Goal: Communication & Community: Participate in discussion

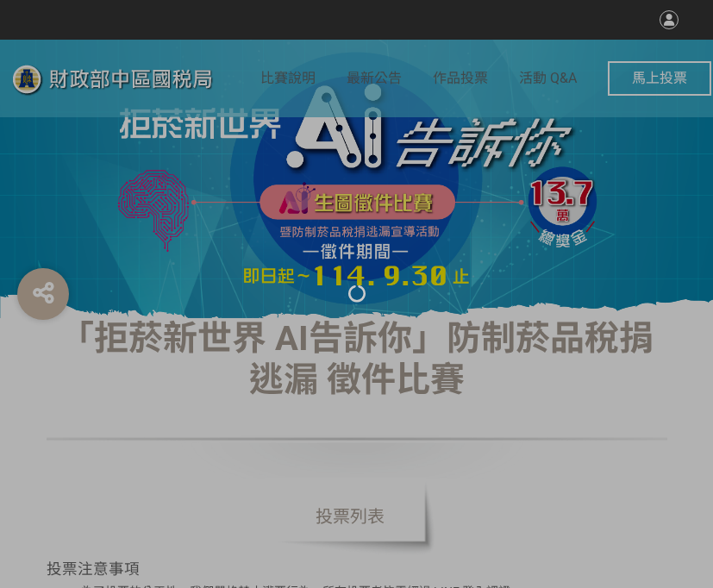
select select "vote"
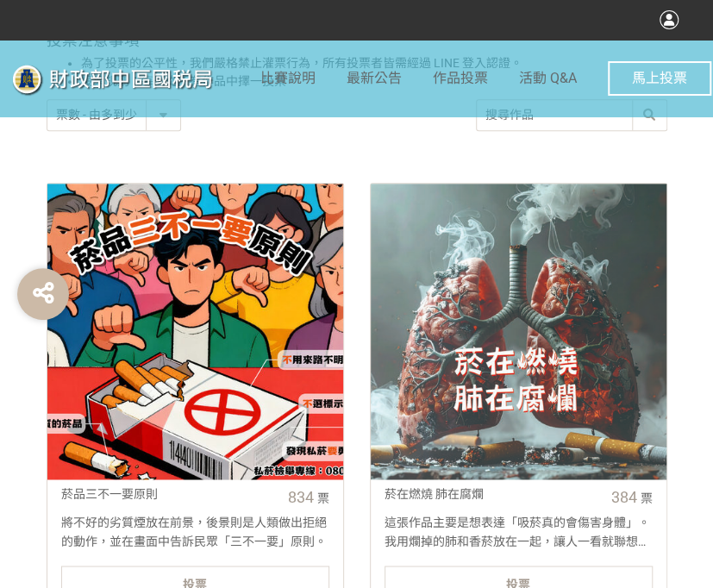
scroll to position [690, 0]
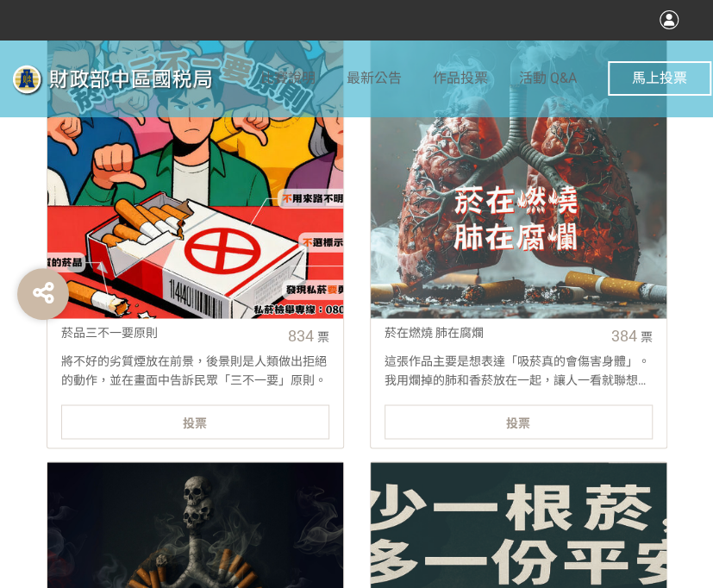
click at [253, 420] on div "投票" at bounding box center [195, 421] width 268 height 34
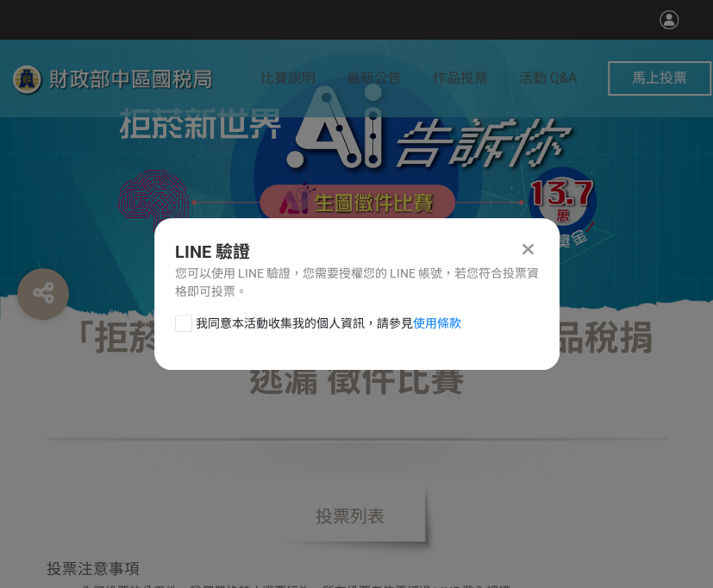
click at [185, 321] on div at bounding box center [183, 323] width 17 height 17
checkbox input "true"
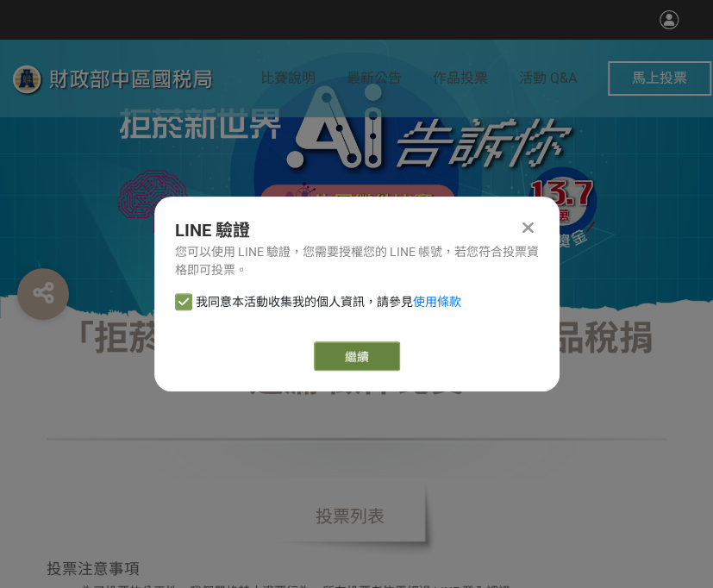
click at [382, 354] on link "繼續" at bounding box center [357, 355] width 86 height 29
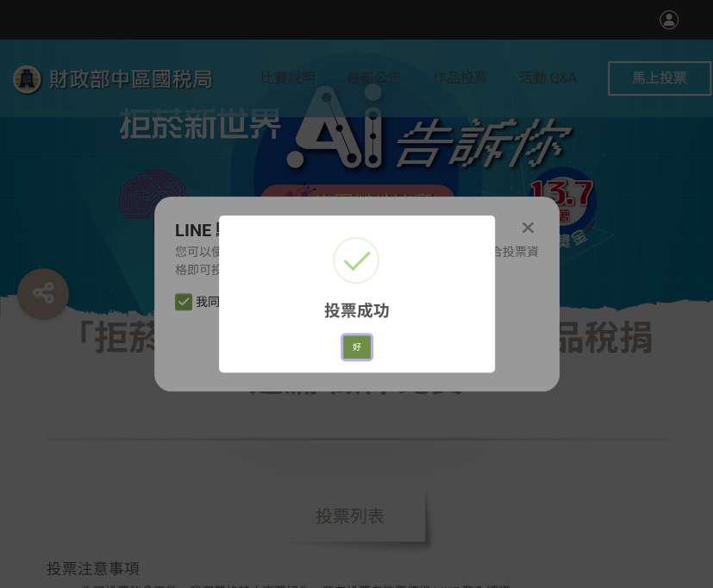
click at [364, 348] on button "好" at bounding box center [357, 347] width 28 height 24
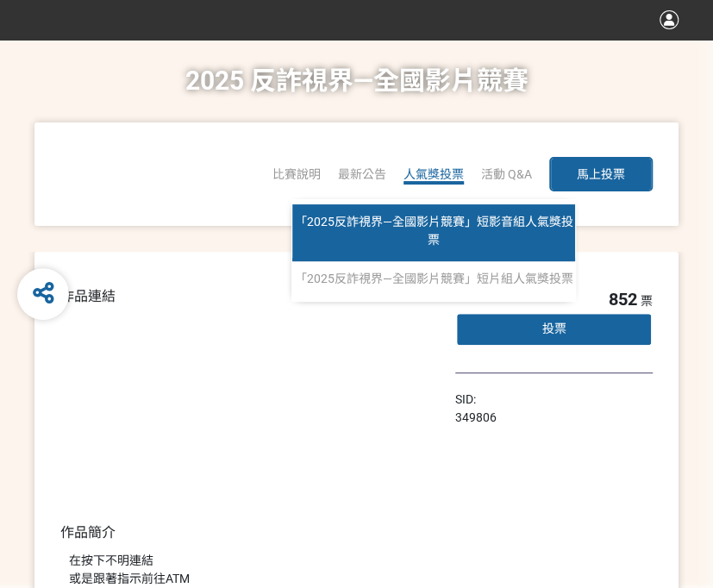
click at [440, 229] on link "「2025反詐視界—全國影片競賽」短影音組人氣獎投票" at bounding box center [433, 232] width 283 height 57
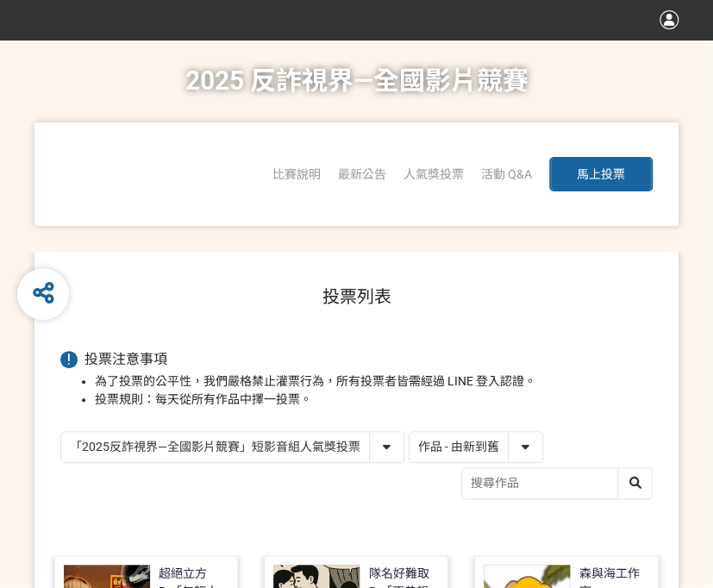
click at [512, 454] on select "作品 - 由新到舊 作品 - 由舊到新 票數 - 由多到少 票數 - 由少到多" at bounding box center [476, 447] width 133 height 30
select select "vote"
click at [410, 432] on select "作品 - 由新到舊 作品 - 由舊到新 票數 - 由多到少 票數 - 由少到多" at bounding box center [476, 447] width 133 height 30
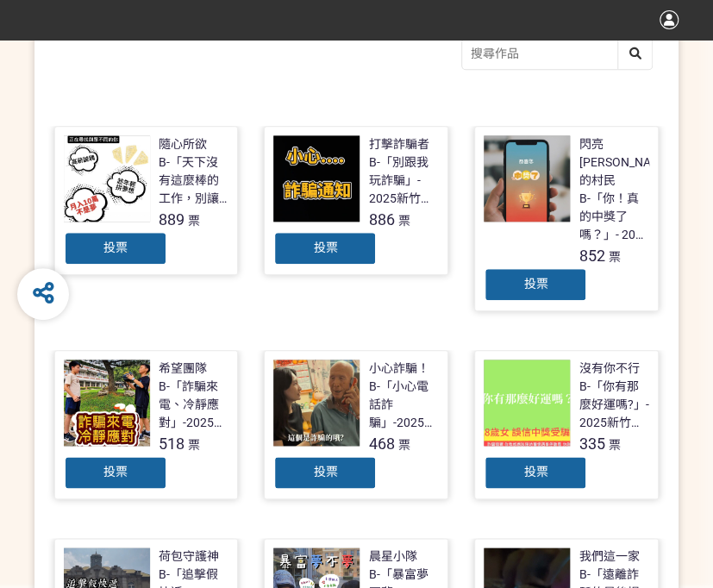
scroll to position [431, 0]
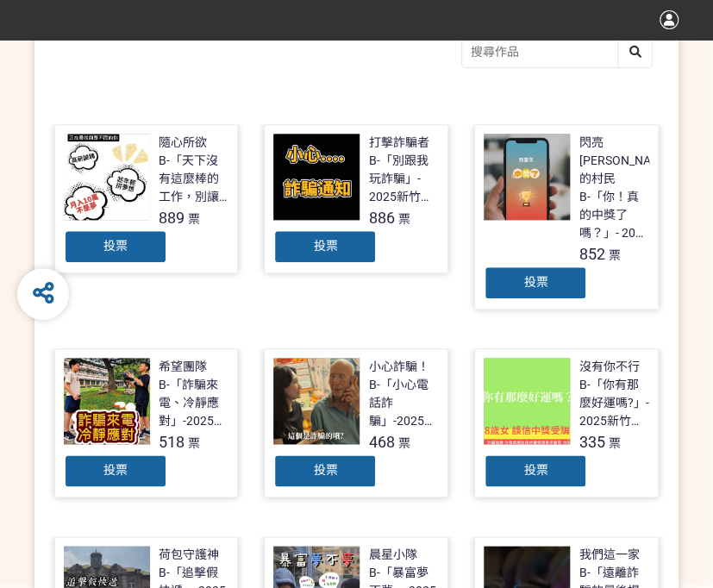
click at [128, 240] on div "投票" at bounding box center [115, 246] width 103 height 34
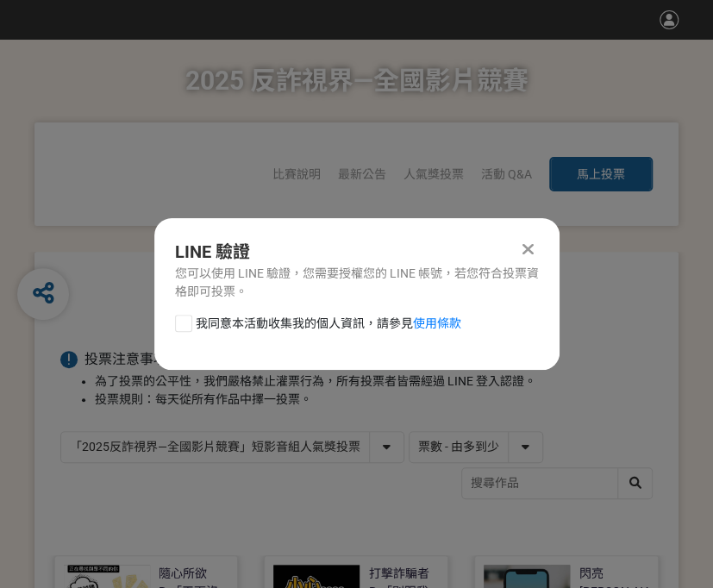
click at [180, 323] on div at bounding box center [183, 323] width 17 height 17
checkbox input "true"
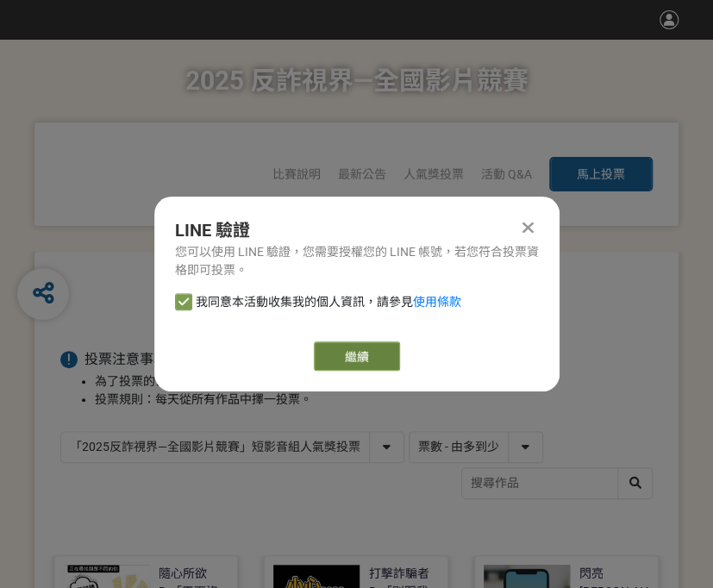
click at [379, 355] on link "繼續" at bounding box center [357, 355] width 86 height 29
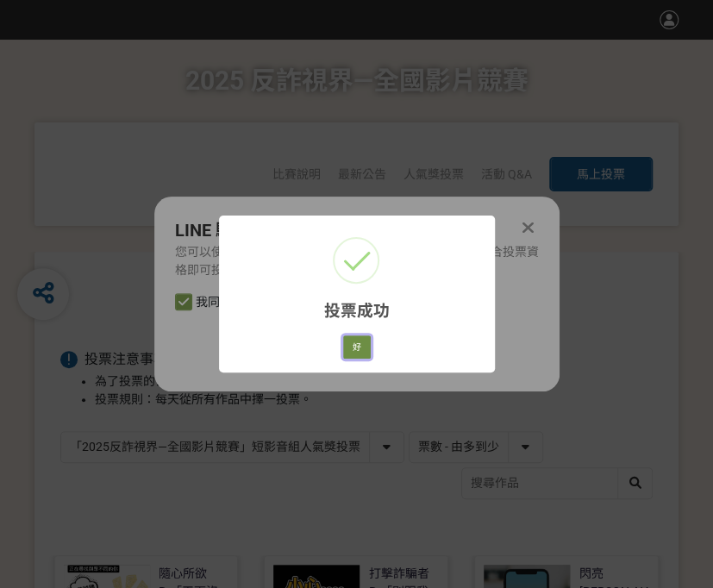
click at [346, 349] on button "好" at bounding box center [357, 347] width 28 height 24
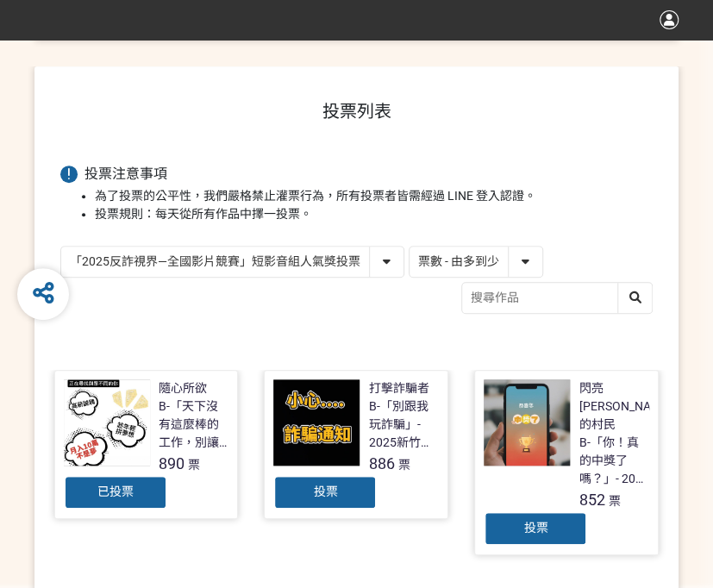
scroll to position [277, 0]
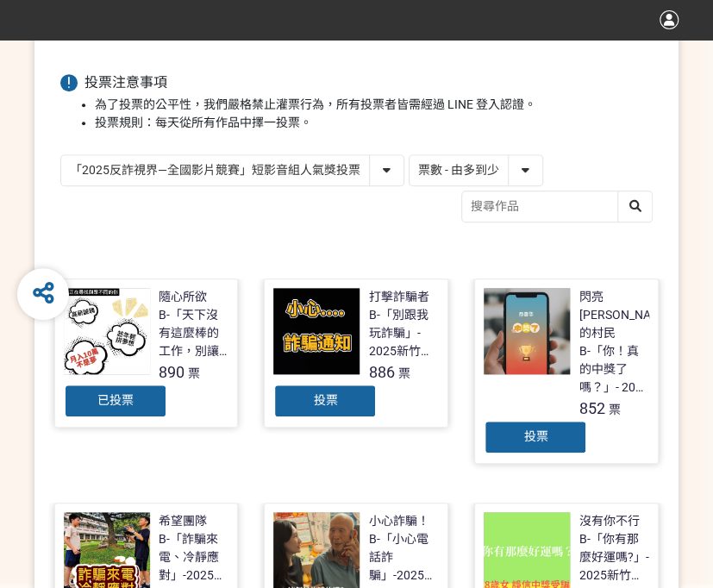
drag, startPoint x: 341, startPoint y: 170, endPoint x: 335, endPoint y: 182, distance: 13.9
click at [341, 170] on select "「2025反詐視界—全國影片競賽」短影音組人氣獎投票 「2025反詐視界—全國影片競賽」短片組人氣獎投票" at bounding box center [232, 170] width 342 height 30
select select "13146"
click at [61, 155] on select "「2025反詐視界—全國影片競賽」短影音組人氣獎投票 「2025反詐視界—全國影片競賽」短片組人氣獎投票" at bounding box center [232, 170] width 342 height 30
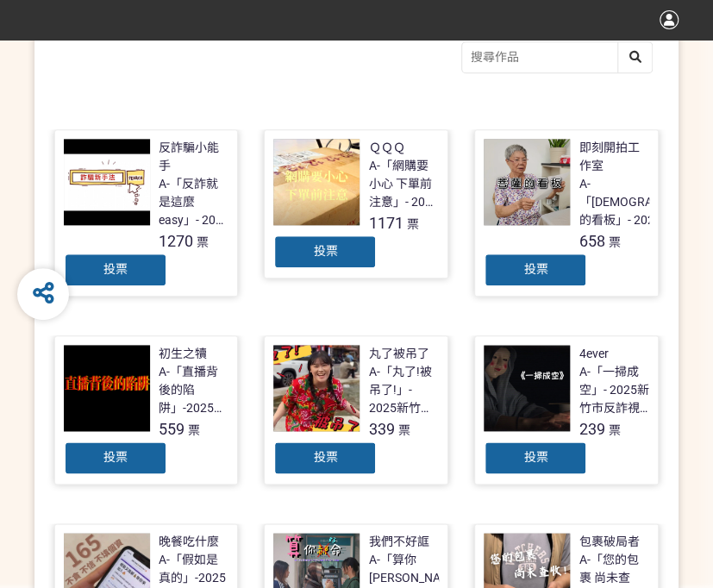
scroll to position [431, 0]
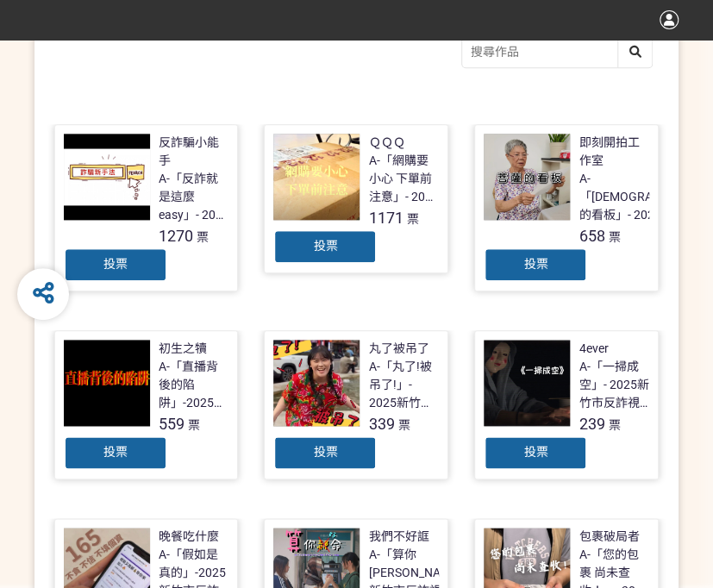
click at [116, 271] on div "投票" at bounding box center [115, 264] width 103 height 34
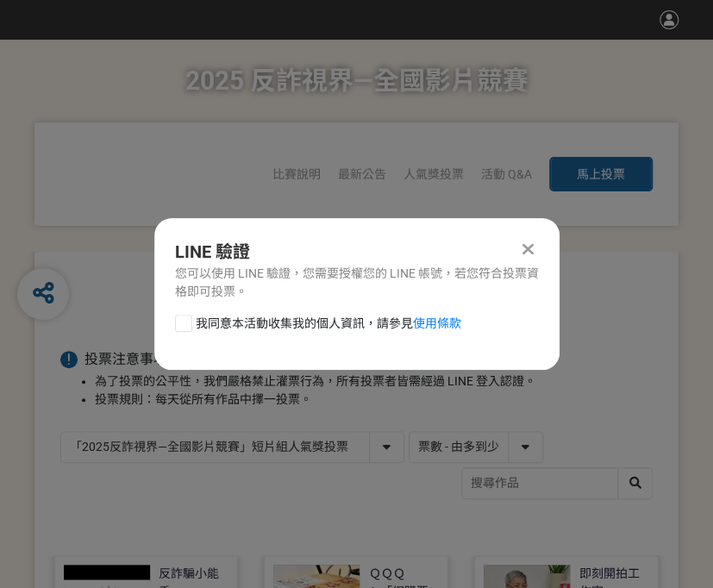
scroll to position [0, 0]
click at [179, 321] on div at bounding box center [183, 323] width 17 height 17
checkbox input "true"
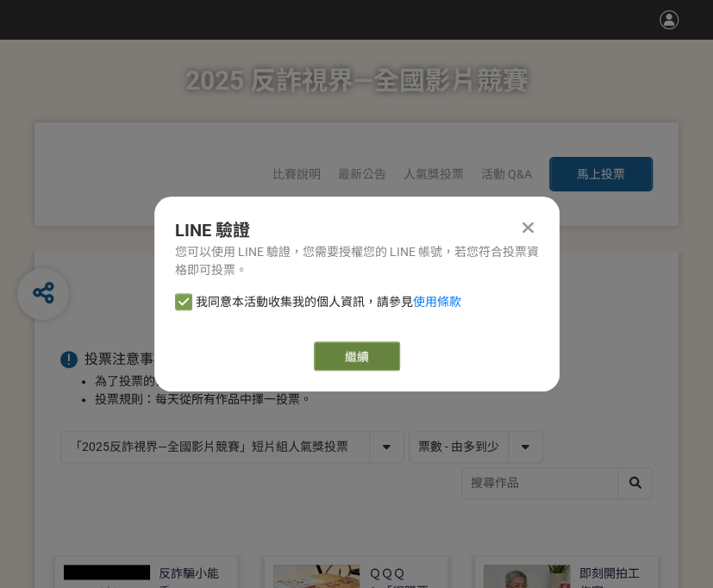
click at [330, 365] on link "繼續" at bounding box center [357, 355] width 86 height 29
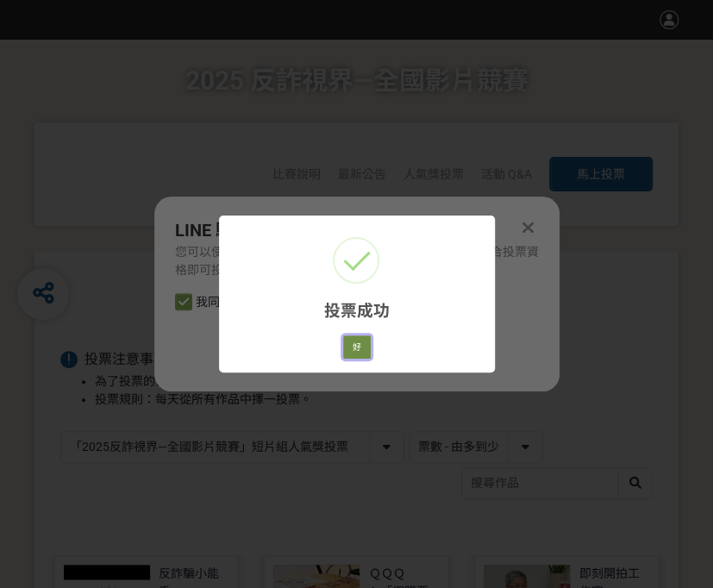
click at [354, 352] on button "好" at bounding box center [357, 347] width 28 height 24
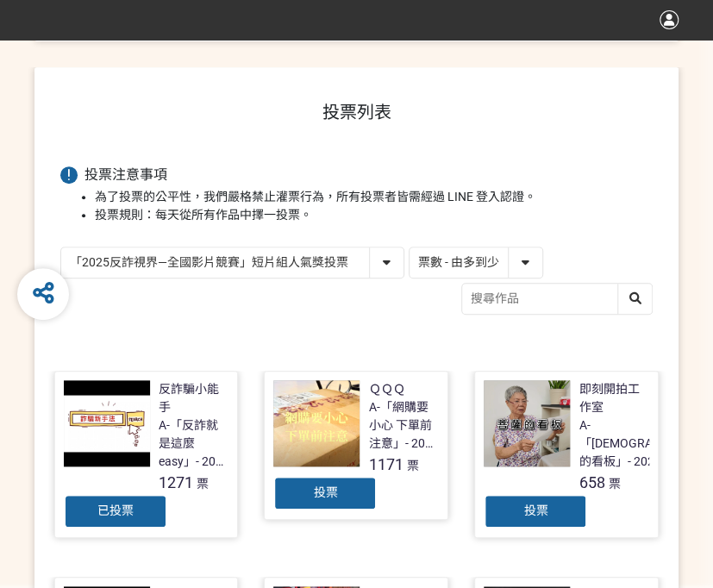
scroll to position [306, 0]
